Goal: Book appointment/travel/reservation

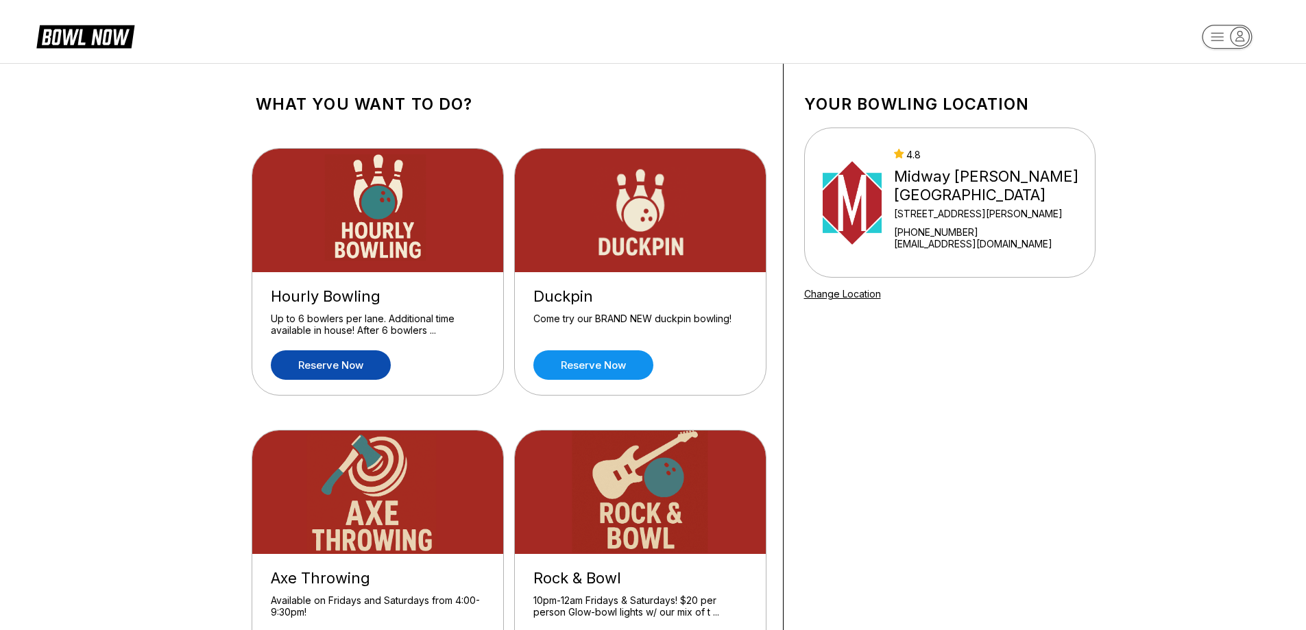
click at [335, 365] on link "Reserve now" at bounding box center [331, 364] width 120 height 29
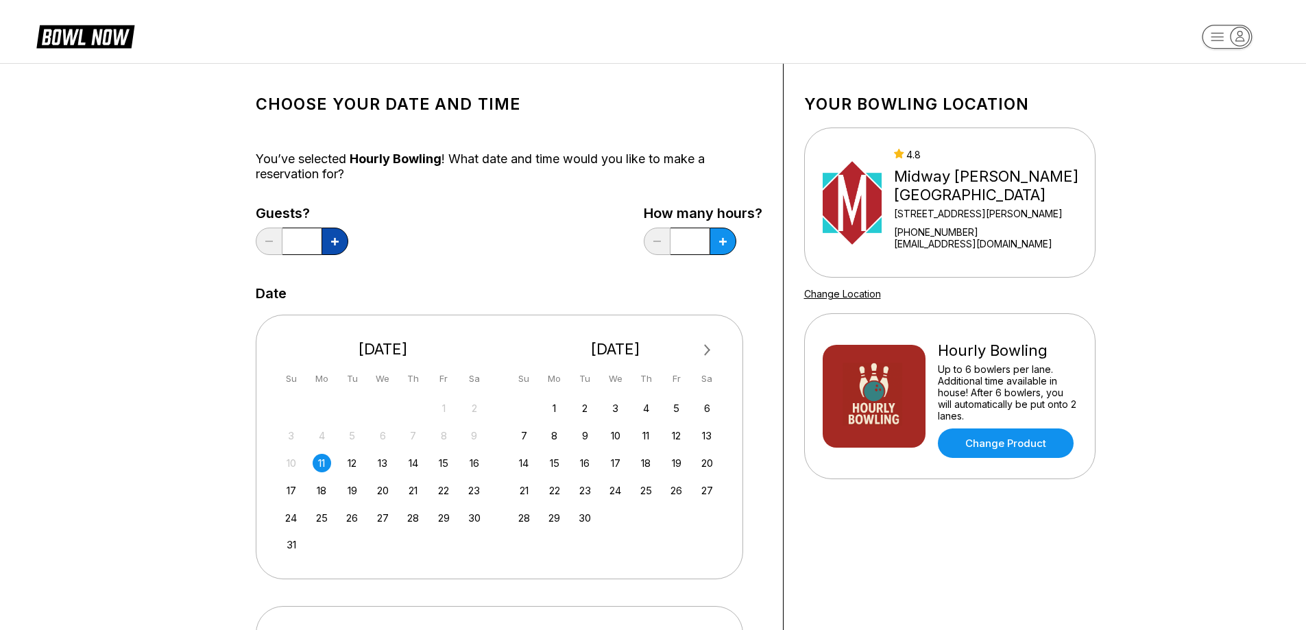
click at [335, 241] on icon at bounding box center [335, 242] width 8 height 8
click at [337, 241] on icon at bounding box center [335, 242] width 8 height 8
click at [339, 241] on button at bounding box center [334, 241] width 27 height 27
click at [338, 241] on button at bounding box center [334, 241] width 27 height 27
click at [337, 242] on icon at bounding box center [335, 242] width 8 height 8
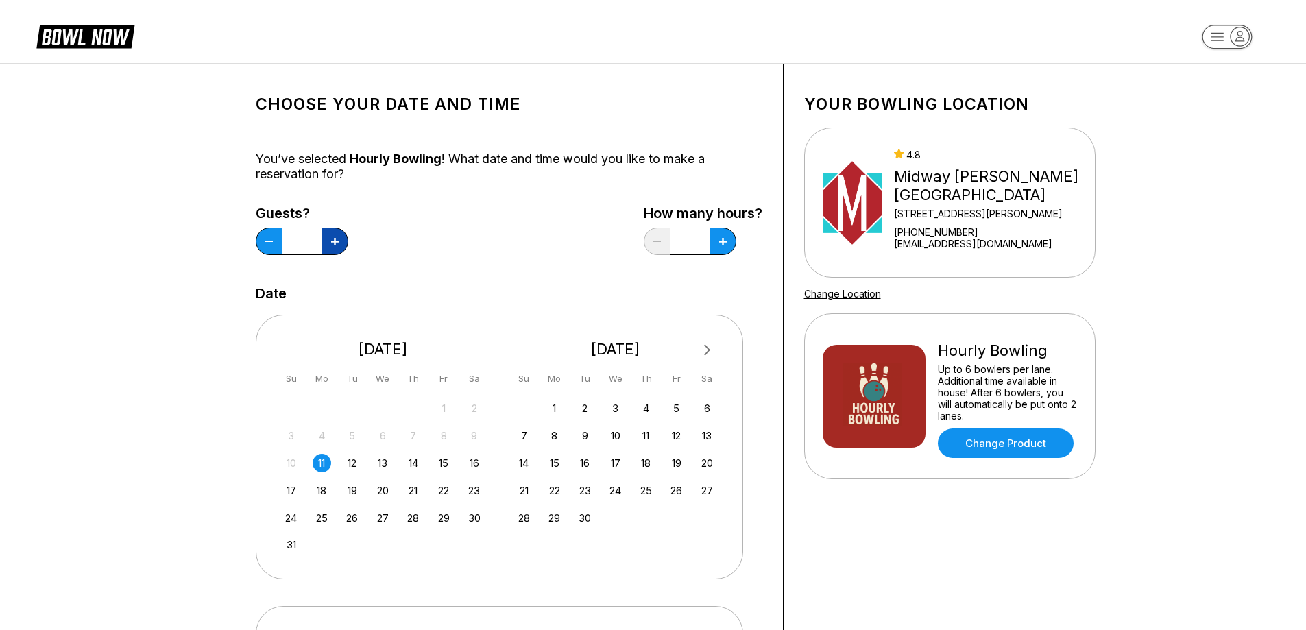
click at [337, 242] on icon at bounding box center [335, 242] width 8 height 8
type input "*"
click at [317, 464] on div "11" at bounding box center [322, 463] width 19 height 19
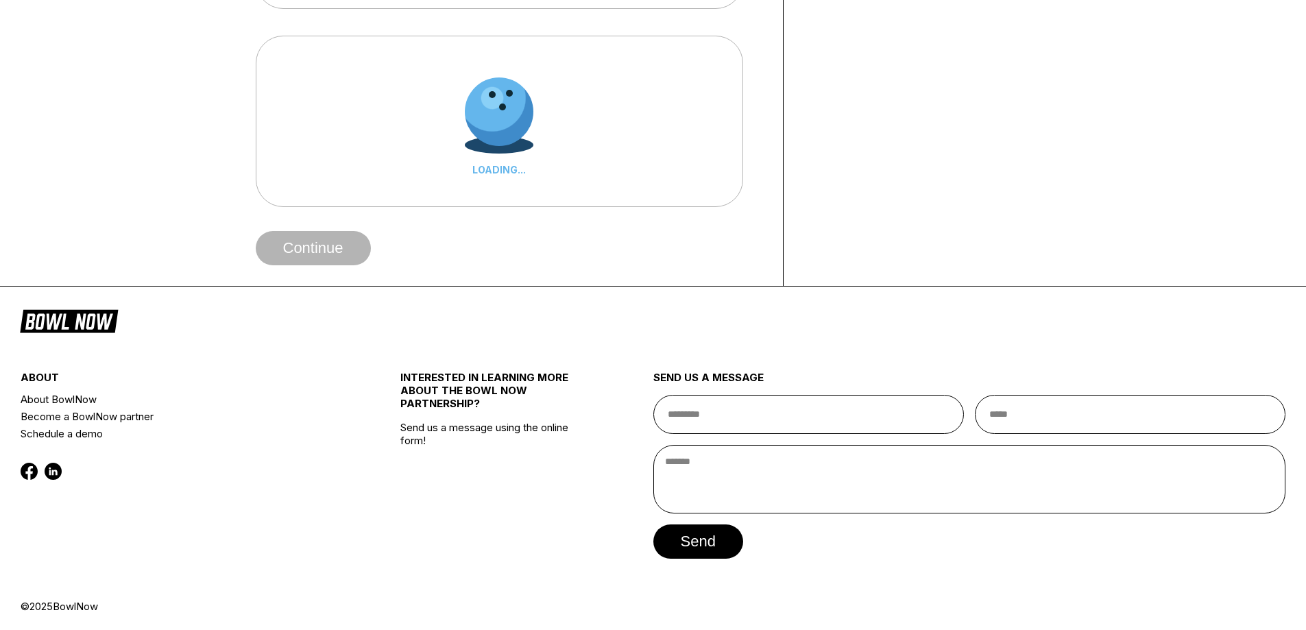
scroll to position [574, 0]
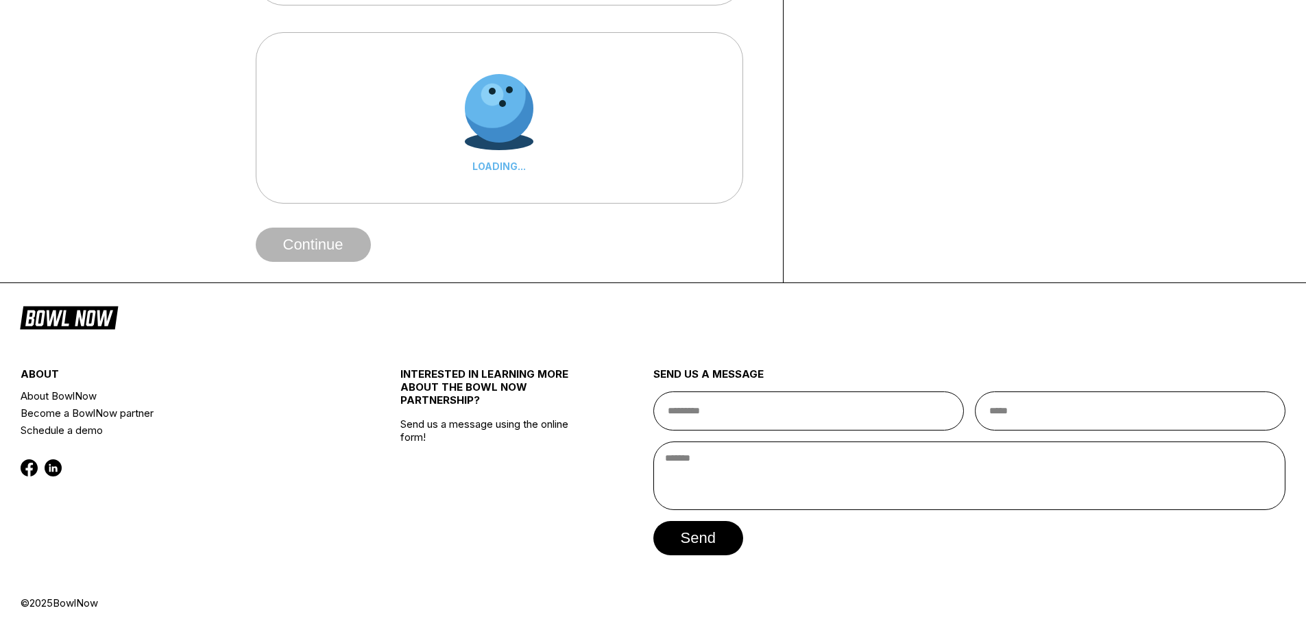
drag, startPoint x: 109, startPoint y: 604, endPoint x: 32, endPoint y: 600, distance: 77.5
click at [32, 600] on div "© 2025 BowlNow" at bounding box center [653, 602] width 1265 height 13
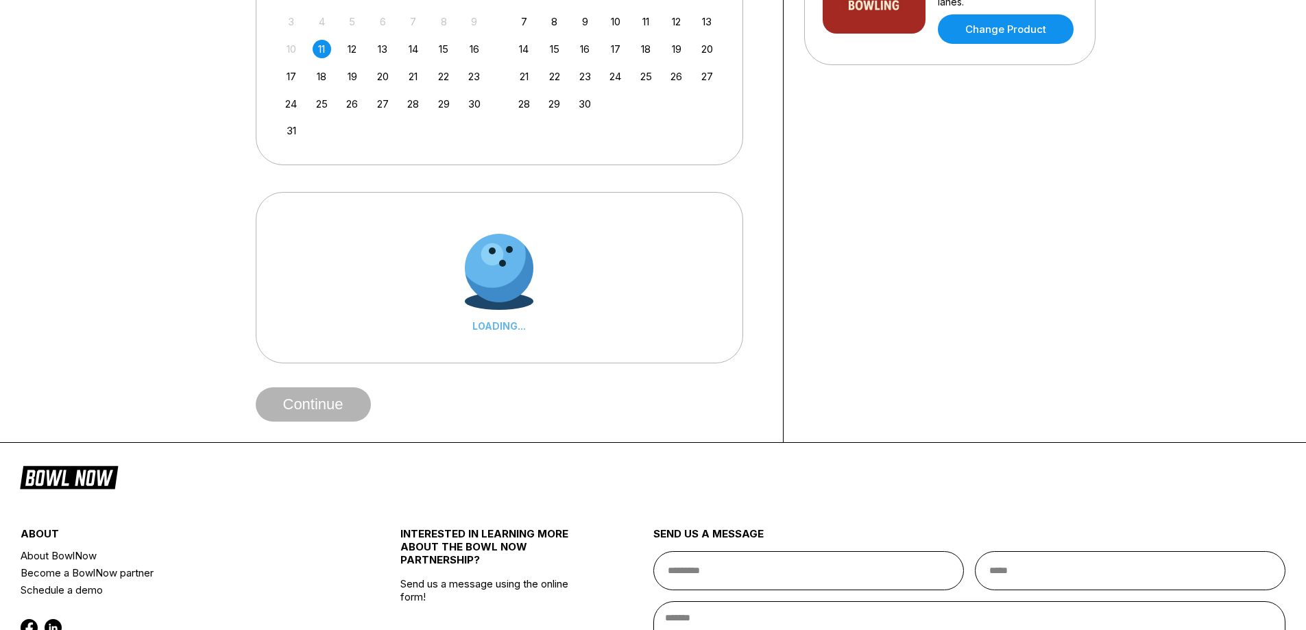
scroll to position [300, 0]
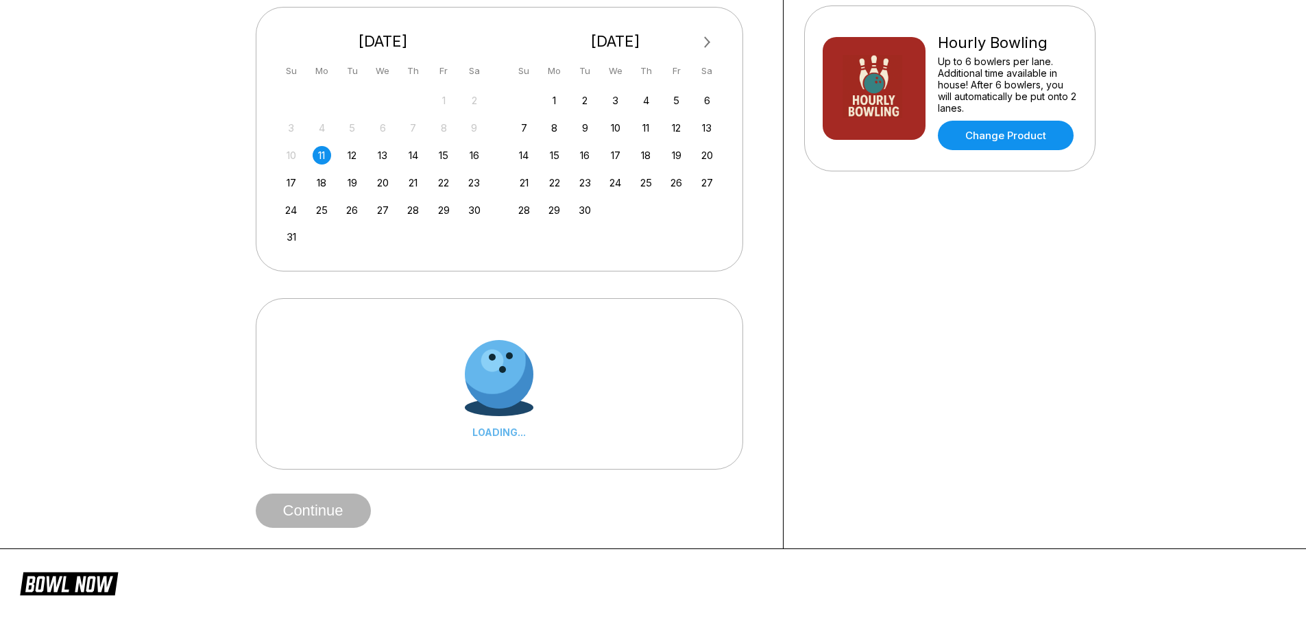
scroll to position [343, 0]
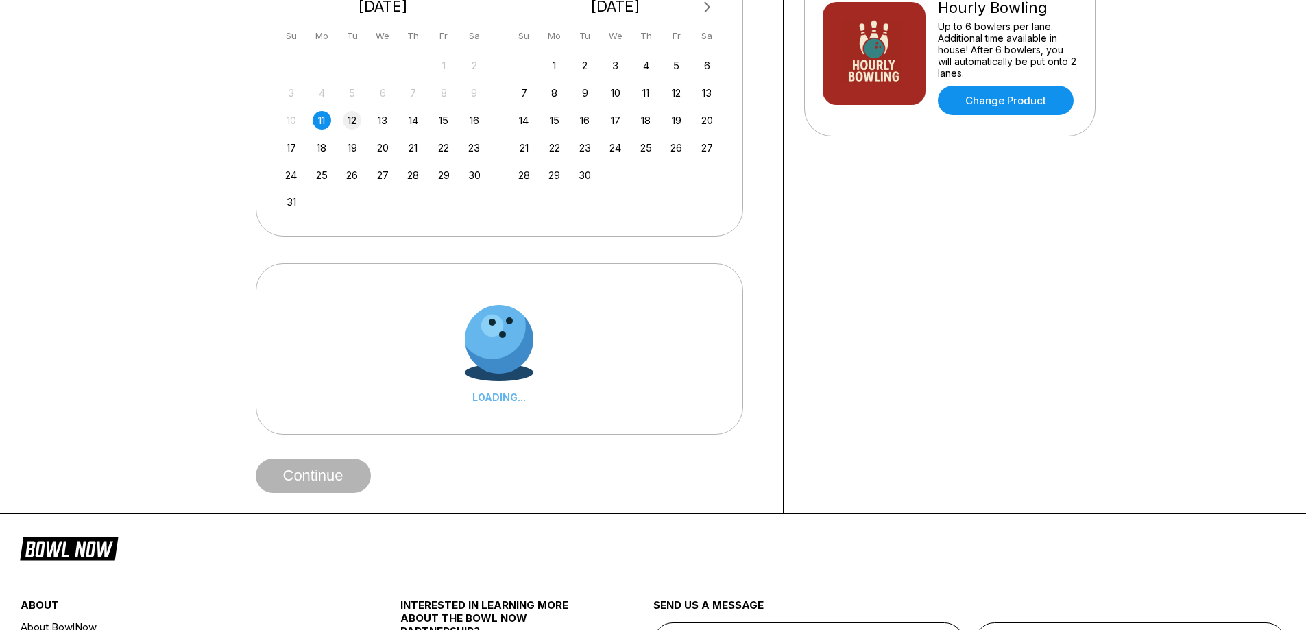
click at [348, 123] on div "12" at bounding box center [352, 120] width 19 height 19
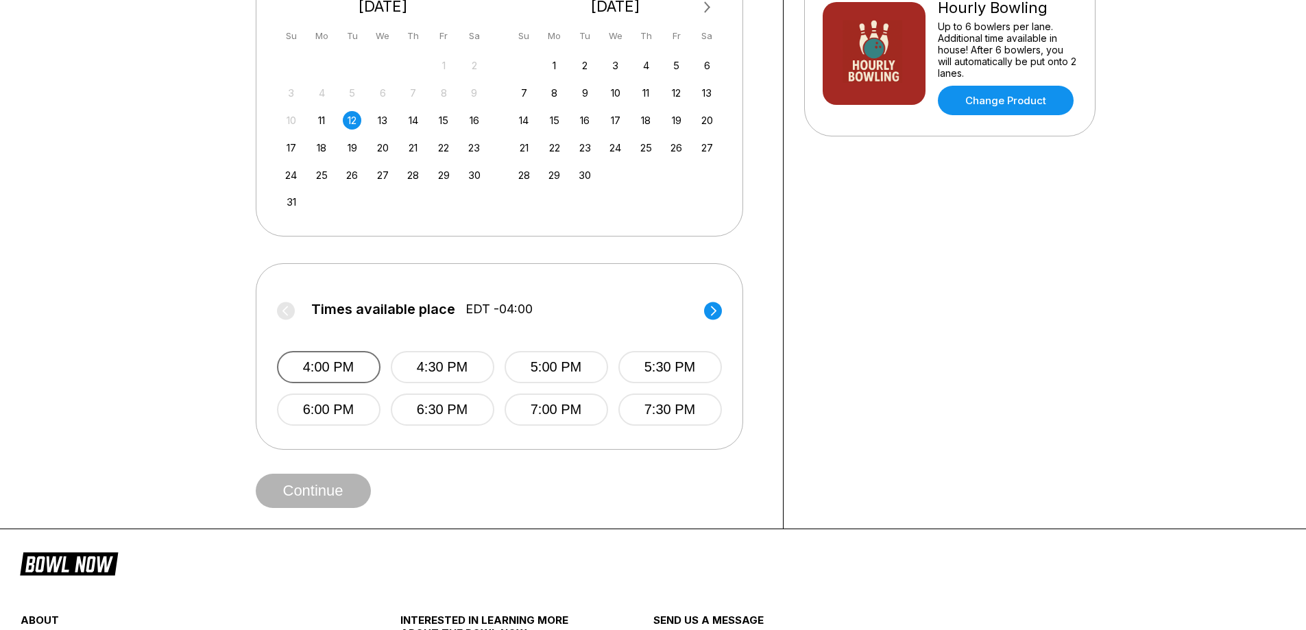
click at [332, 366] on button "4:00 PM" at bounding box center [329, 367] width 104 height 32
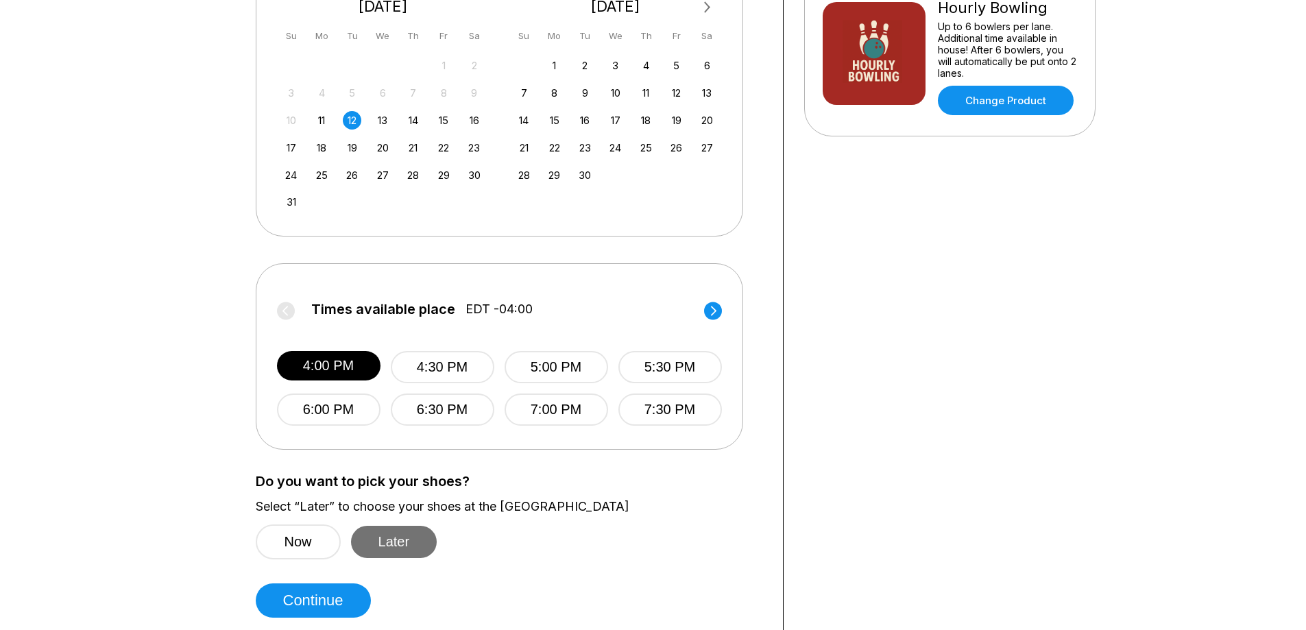
click at [381, 526] on button "Later" at bounding box center [394, 542] width 86 height 32
click at [308, 543] on button "Now" at bounding box center [298, 541] width 85 height 35
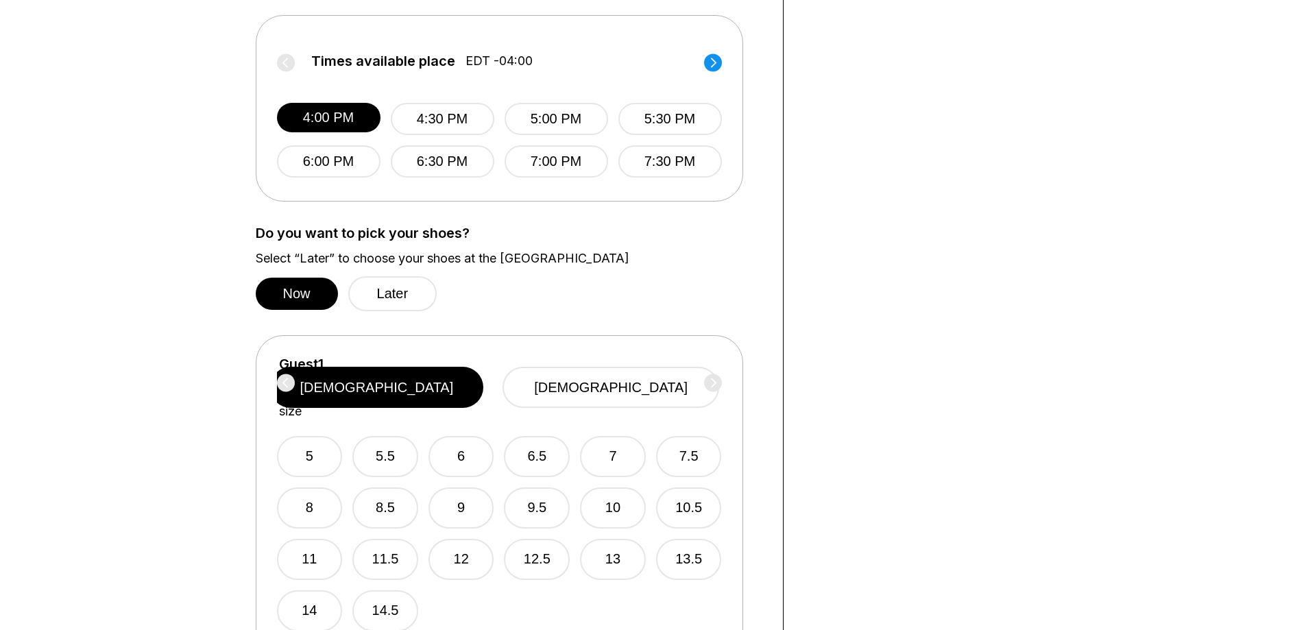
scroll to position [617, 0]
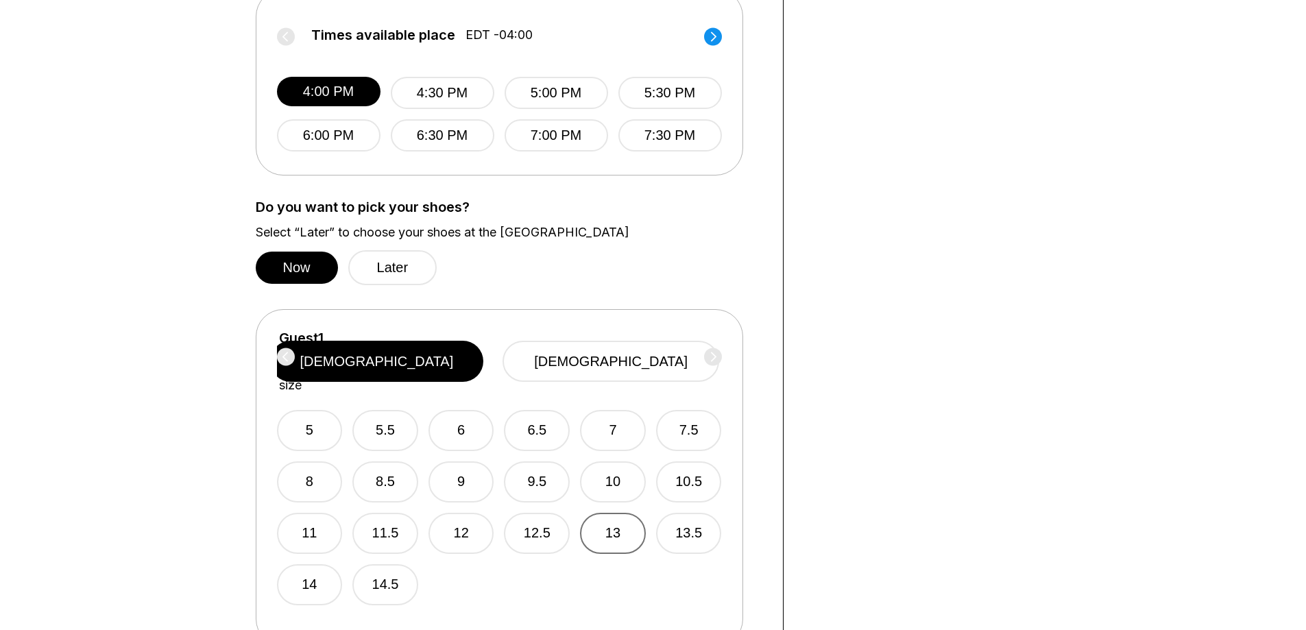
click at [623, 513] on button "13" at bounding box center [613, 533] width 66 height 41
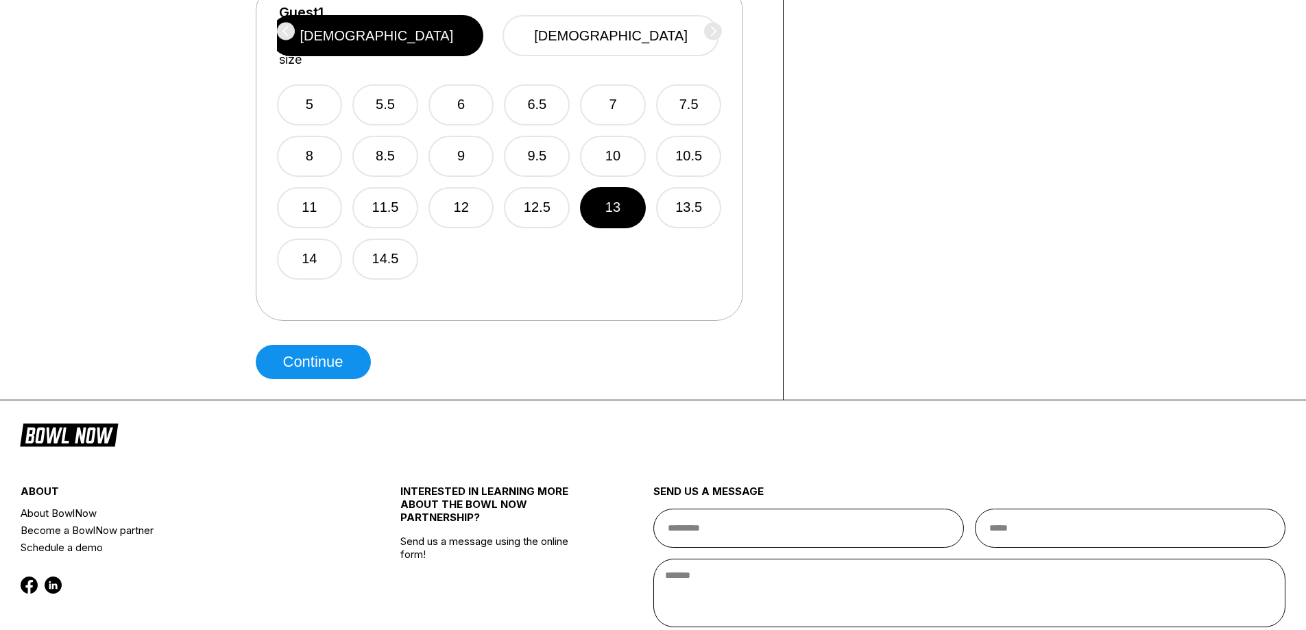
scroll to position [960, 0]
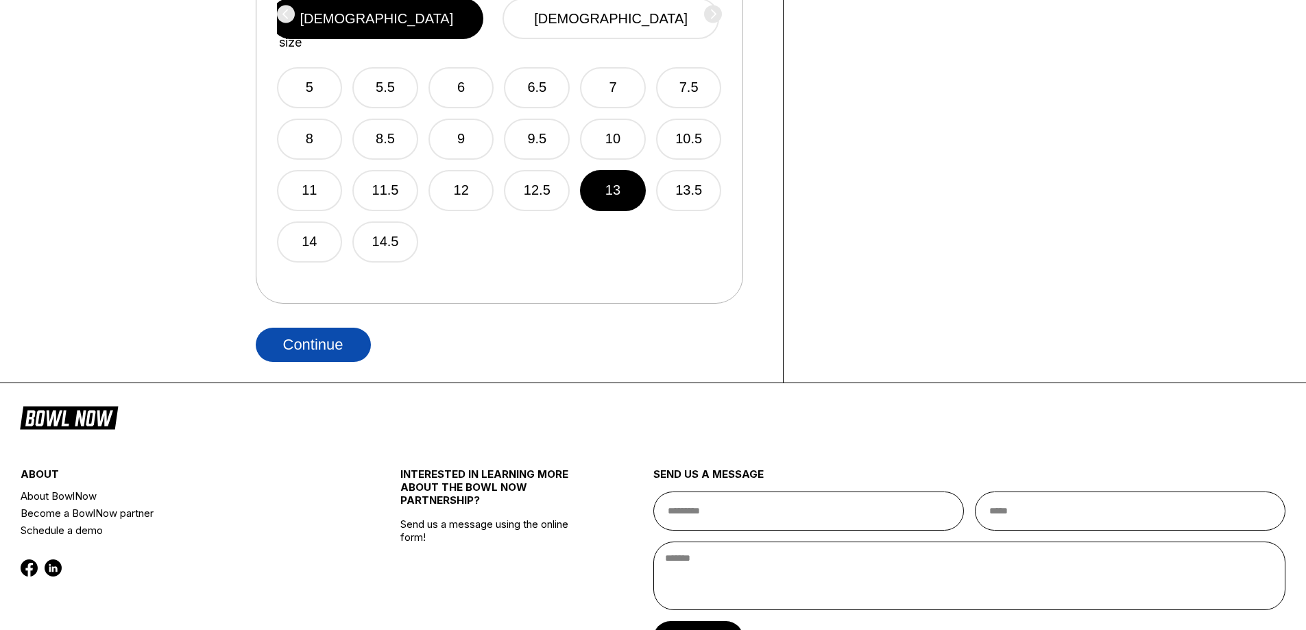
click at [330, 342] on button "Continue" at bounding box center [313, 345] width 115 height 34
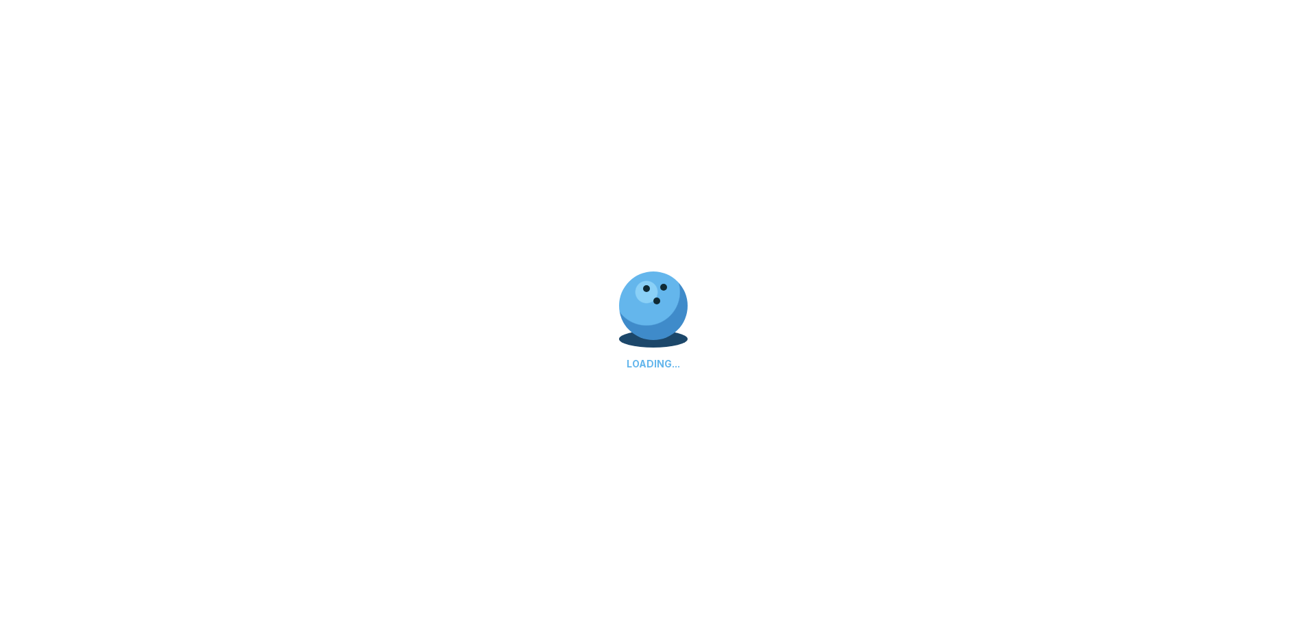
select select "**"
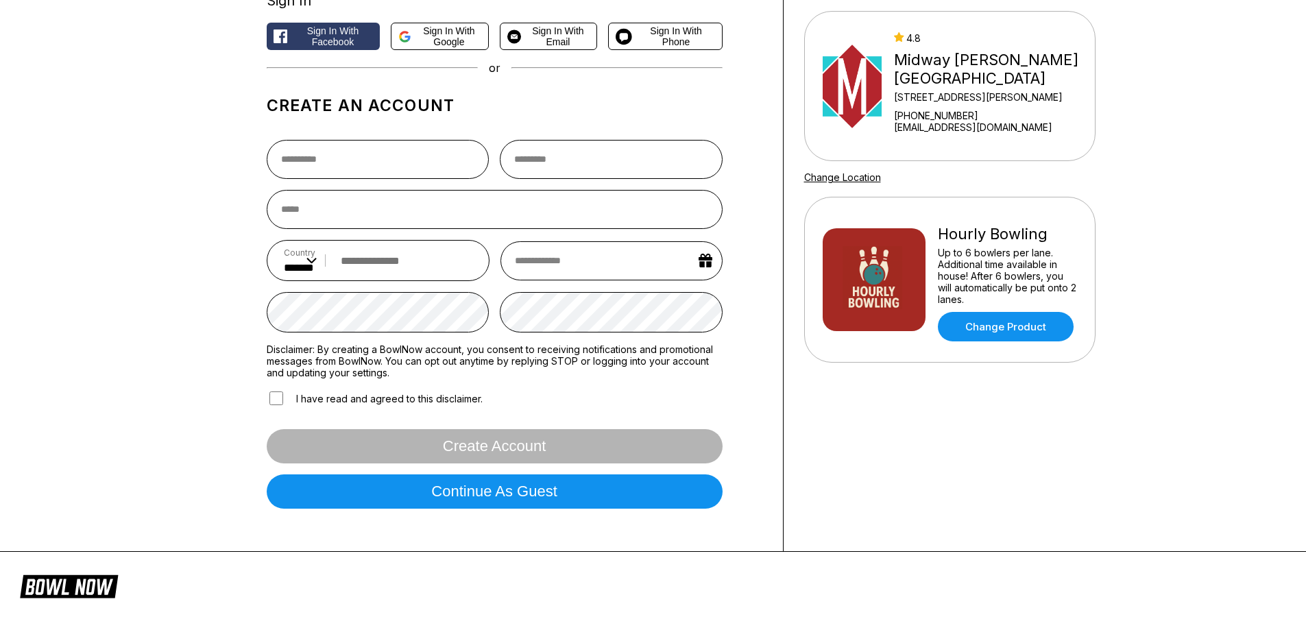
scroll to position [137, 0]
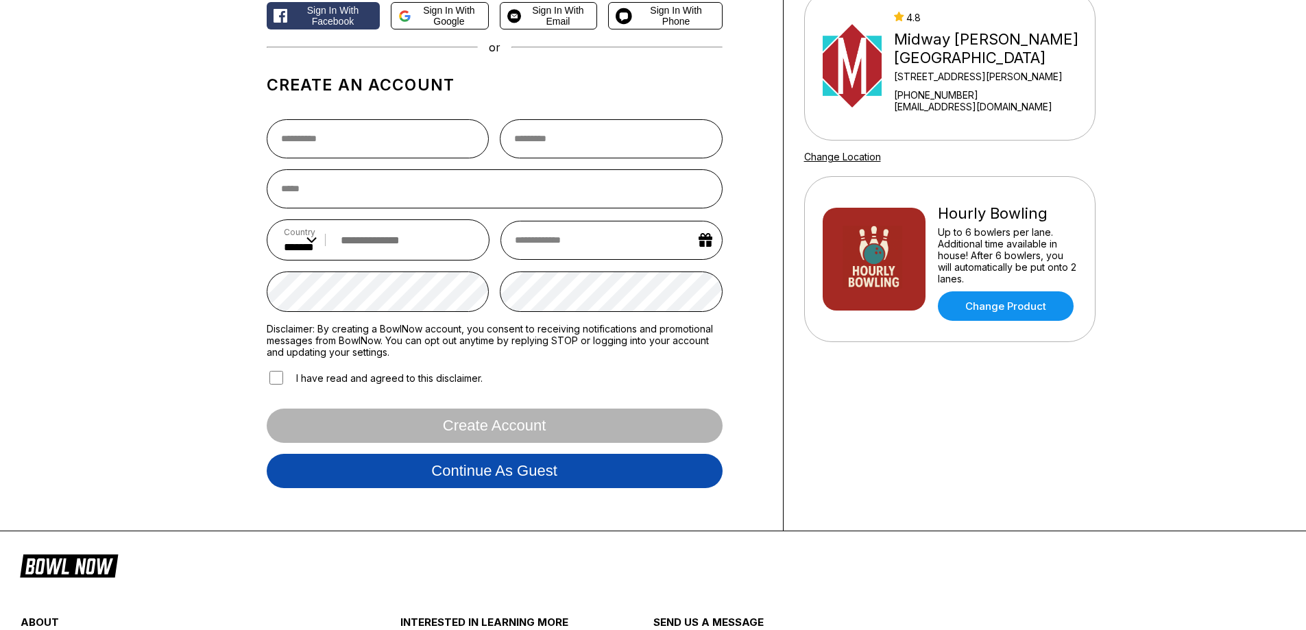
click at [420, 468] on button "Continue as guest" at bounding box center [495, 471] width 456 height 34
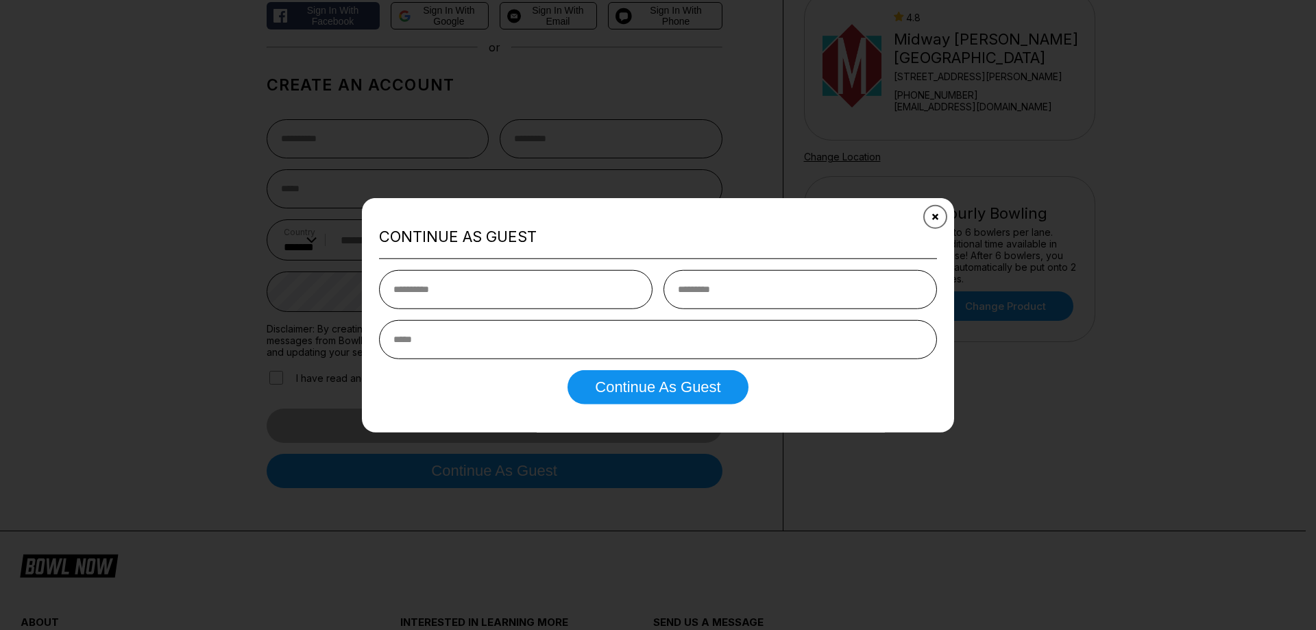
click at [938, 215] on icon "Close" at bounding box center [935, 216] width 11 height 11
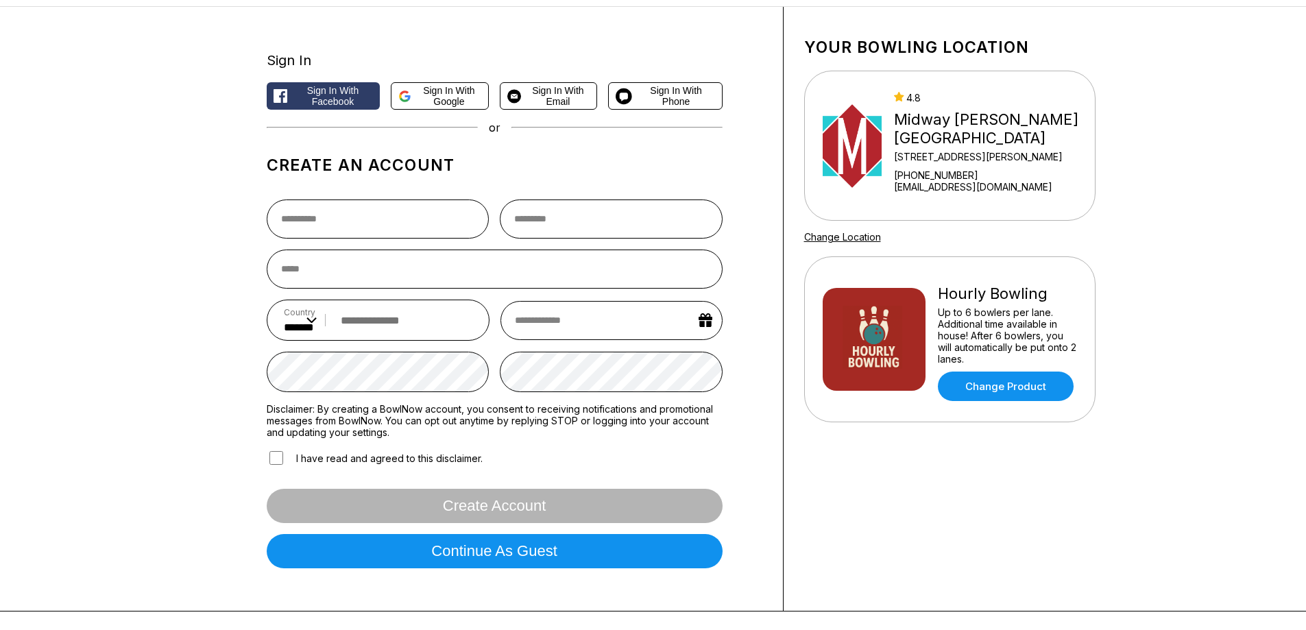
scroll to position [0, 0]
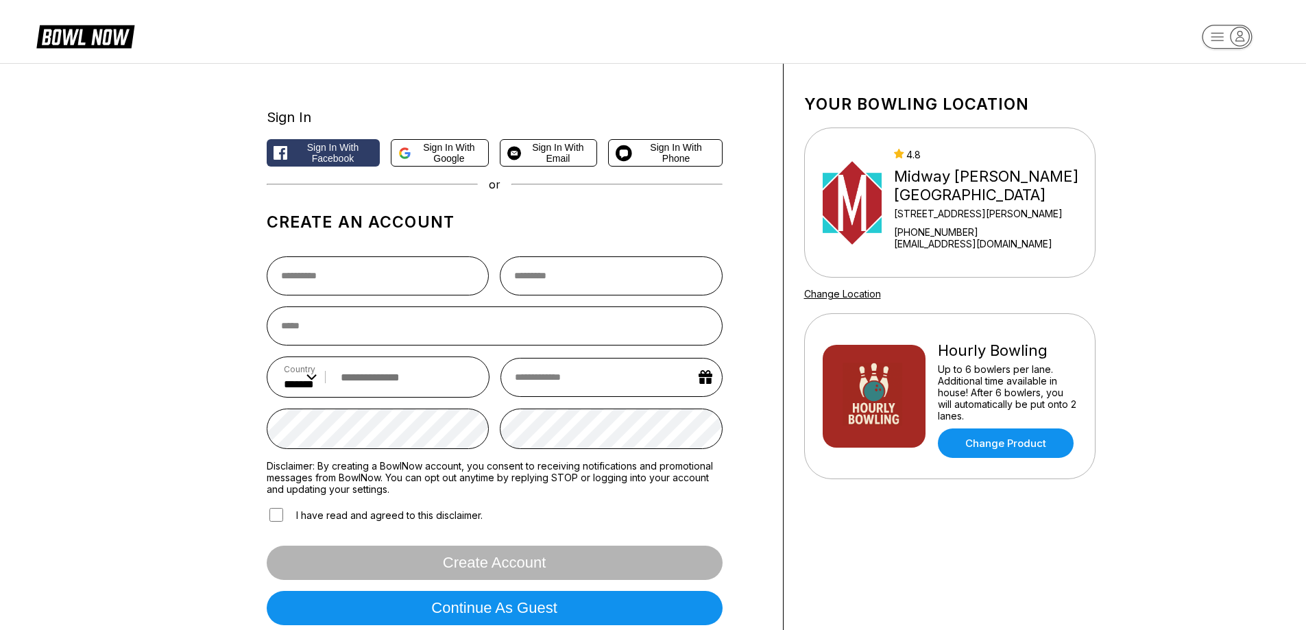
click at [872, 409] on img at bounding box center [874, 396] width 103 height 103
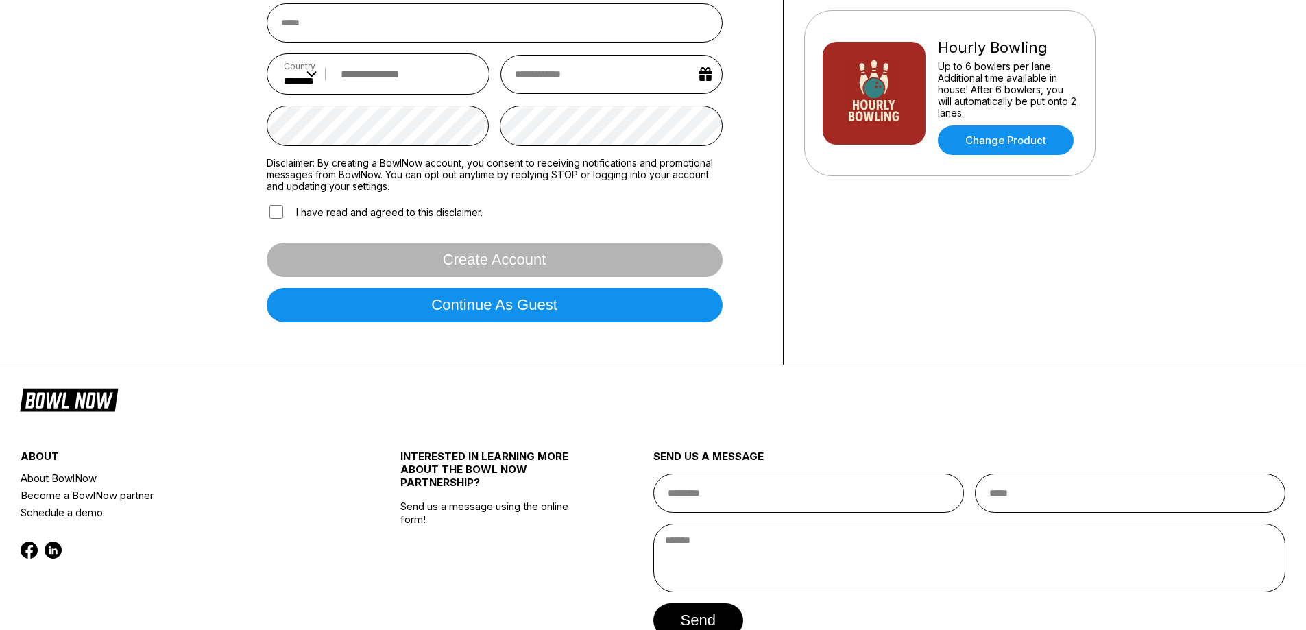
scroll to position [389, 0]
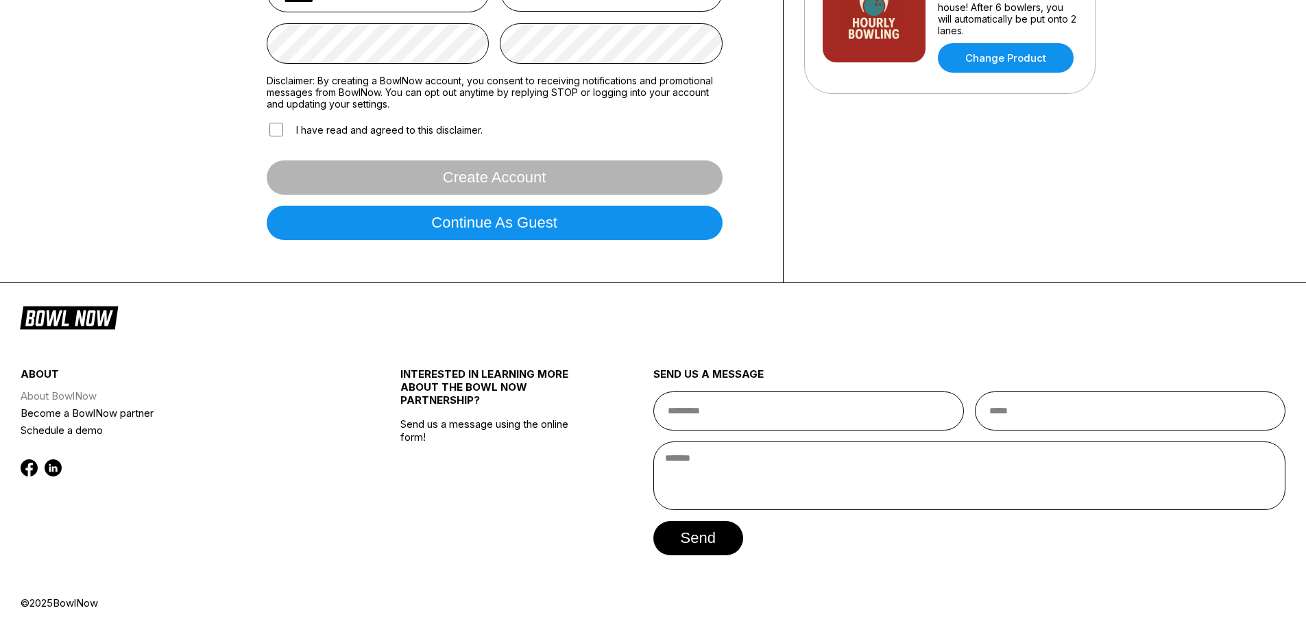
click at [93, 393] on link "About BowlNow" at bounding box center [179, 395] width 316 height 17
